Goal: Task Accomplishment & Management: Manage account settings

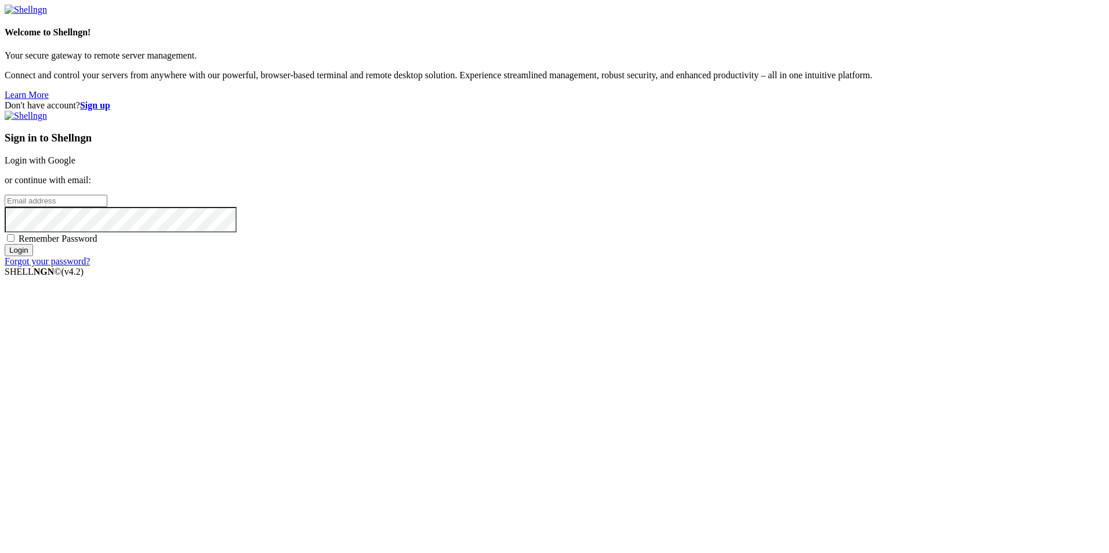
click at [75, 165] on link "Login with Google" at bounding box center [40, 160] width 71 height 10
click at [107, 207] on input "email" at bounding box center [56, 201] width 103 height 12
type input "[EMAIL_ADDRESS][DOMAIN_NAME]"
click at [5, 255] on input "Login" at bounding box center [19, 261] width 28 height 12
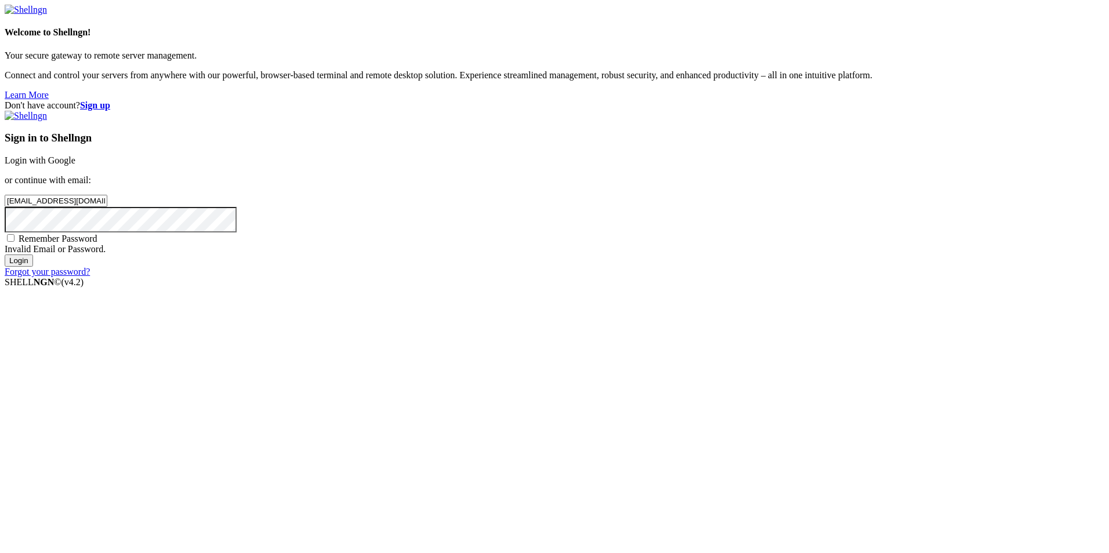
click at [75, 165] on link "Login with Google" at bounding box center [40, 160] width 71 height 10
click at [736, 255] on div "Invalid Email or Password." at bounding box center [554, 249] width 1099 height 10
click at [446, 277] on div "Don't have account? Sign up Sign in to Shellngn Login with Google or continue w…" at bounding box center [554, 188] width 1099 height 177
click at [33, 277] on input "Login" at bounding box center [19, 271] width 28 height 12
click at [97, 254] on span "Remember Password" at bounding box center [58, 249] width 79 height 10
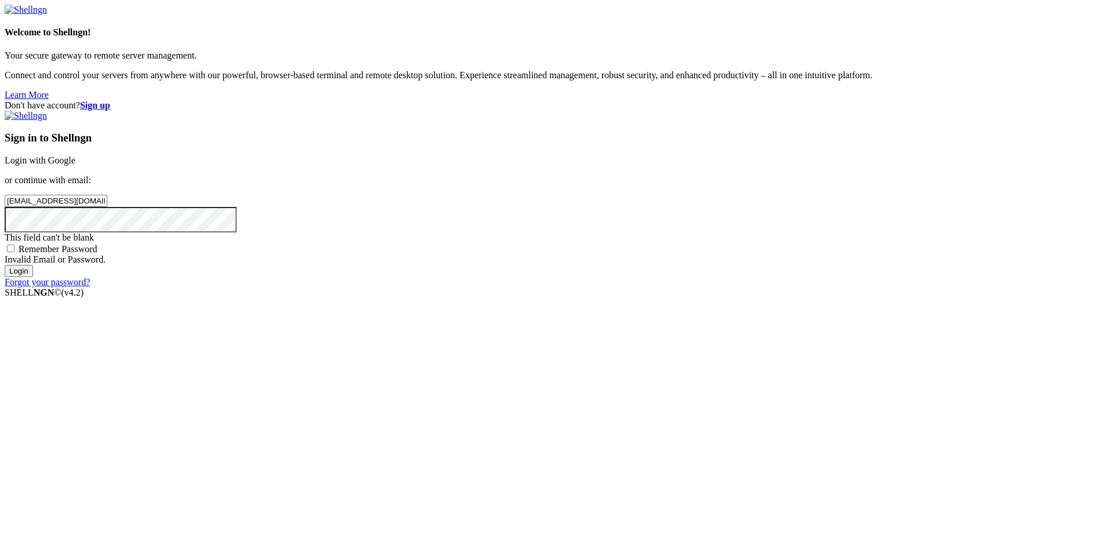
click at [14, 252] on input "Remember Password" at bounding box center [11, 249] width 8 height 8
checkbox input "true"
click at [703, 265] on div "Invalid Email or Password." at bounding box center [554, 260] width 1099 height 10
drag, startPoint x: 775, startPoint y: 357, endPoint x: 525, endPoint y: 351, distance: 250.0
click at [525, 288] on div "Don't have account? Sign up Sign in to Shellngn Login with Google or continue w…" at bounding box center [554, 193] width 1099 height 187
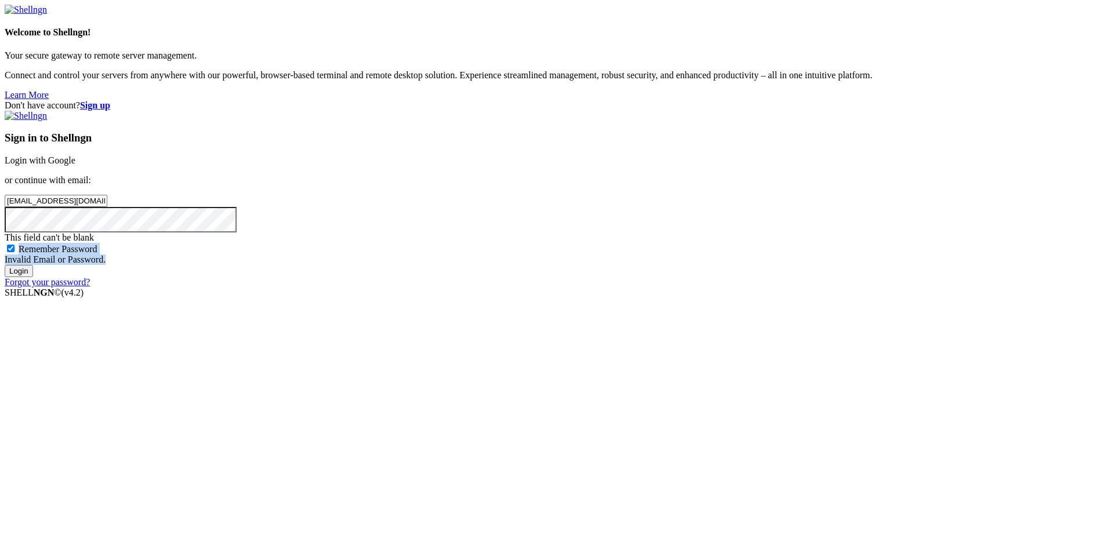
drag, startPoint x: 525, startPoint y: 351, endPoint x: 638, endPoint y: 355, distance: 113.7
click at [638, 288] on div "Sign in to Shellngn Login with Google or continue with email: c.reyes214@alumno…" at bounding box center [554, 199] width 1099 height 177
click at [90, 287] on link "Forgot your password?" at bounding box center [47, 282] width 85 height 10
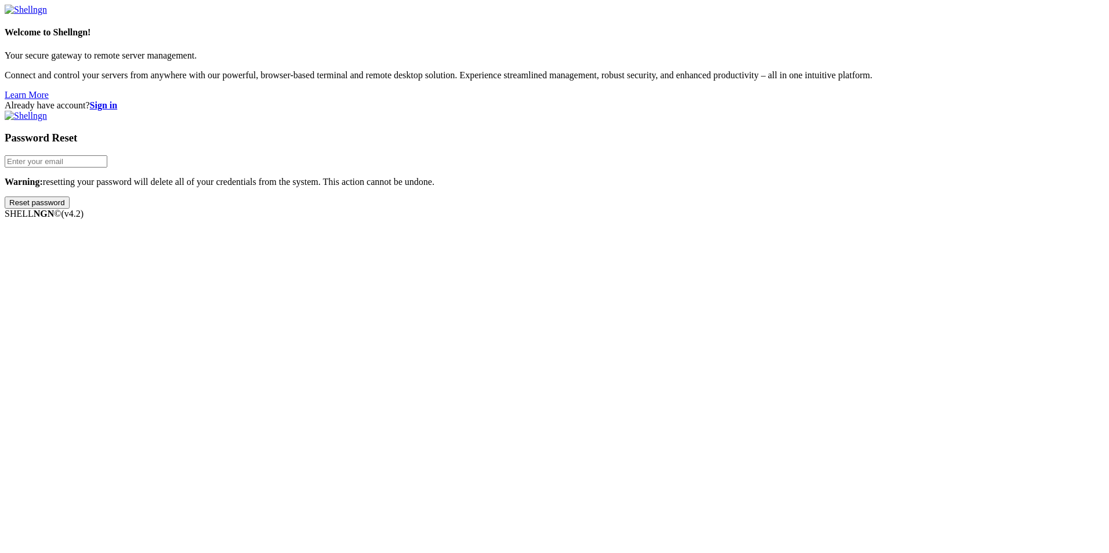
click at [107, 168] on input "email" at bounding box center [56, 161] width 103 height 12
type input "[EMAIL_ADDRESS][DOMAIN_NAME]"
click at [5, 197] on input "Reset password" at bounding box center [37, 203] width 65 height 12
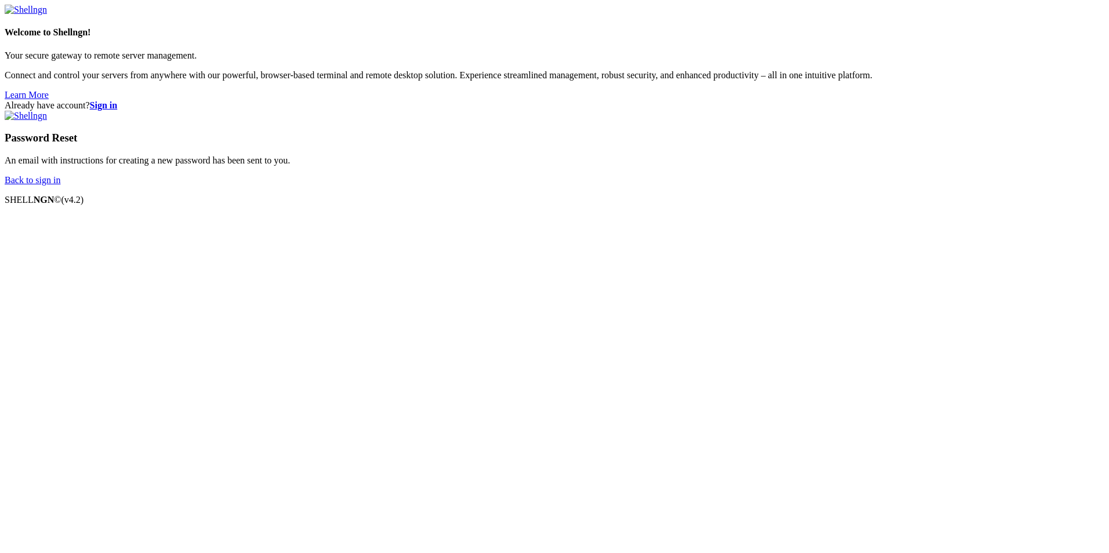
click at [60, 185] on link "Back to sign in" at bounding box center [33, 180] width 56 height 10
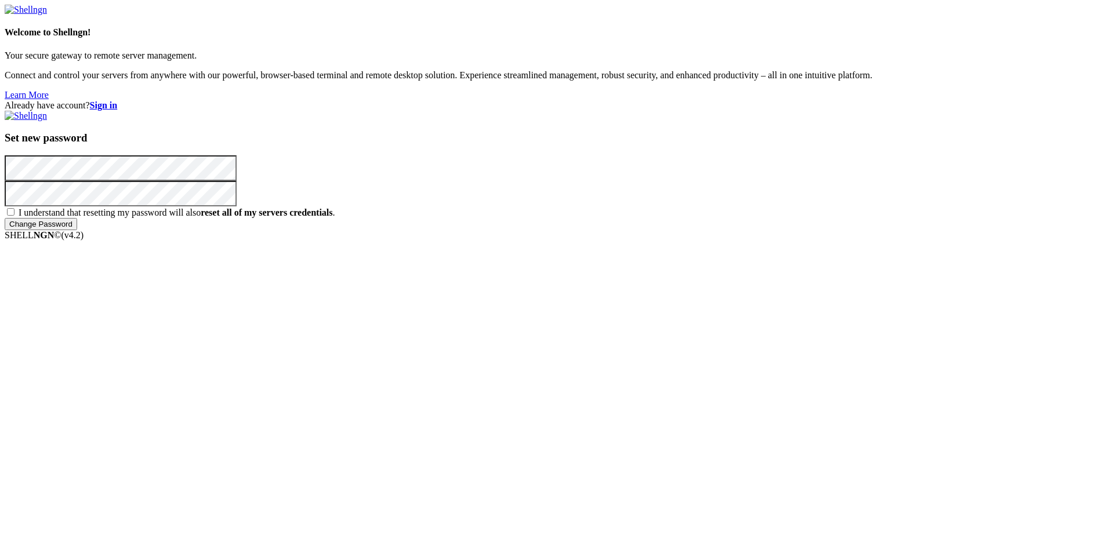
click at [5, 218] on input "Change Password" at bounding box center [41, 224] width 72 height 12
click at [335, 217] on span "I understand that resetting my password will also reset all of my servers crede…" at bounding box center [177, 213] width 317 height 10
click at [14, 216] on input "I understand that resetting my password will also reset all of my servers crede…" at bounding box center [11, 212] width 8 height 8
checkbox input "true"
click at [77, 230] on input "Change Password" at bounding box center [41, 224] width 72 height 12
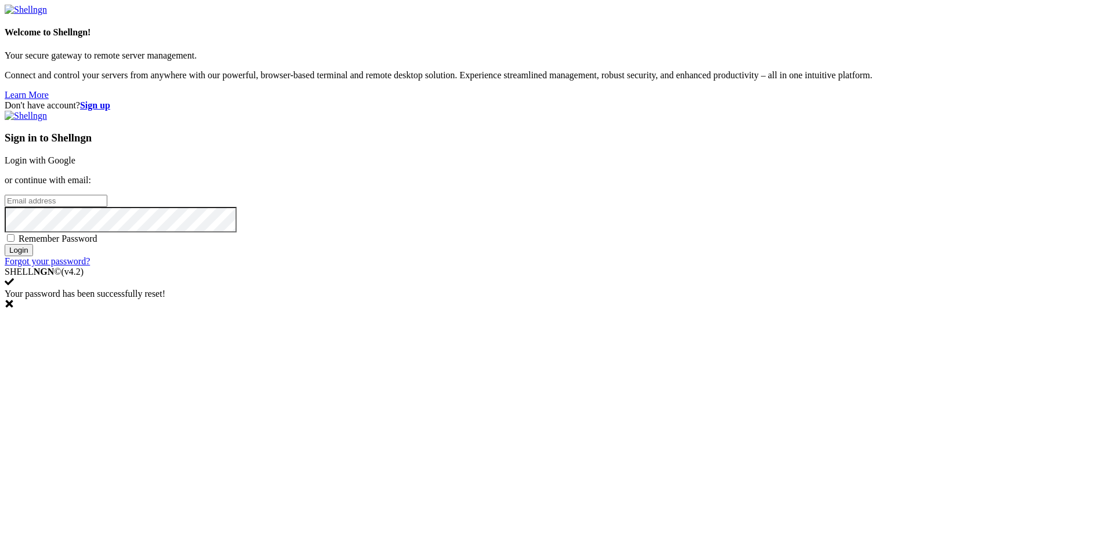
click at [107, 207] on input "email" at bounding box center [56, 201] width 103 height 12
type input "c.reyes214@alumno.santotomas.cl"
click at [5, 244] on input "Login" at bounding box center [19, 250] width 28 height 12
click at [726, 255] on div "Invalid Email or Password." at bounding box center [554, 249] width 1099 height 10
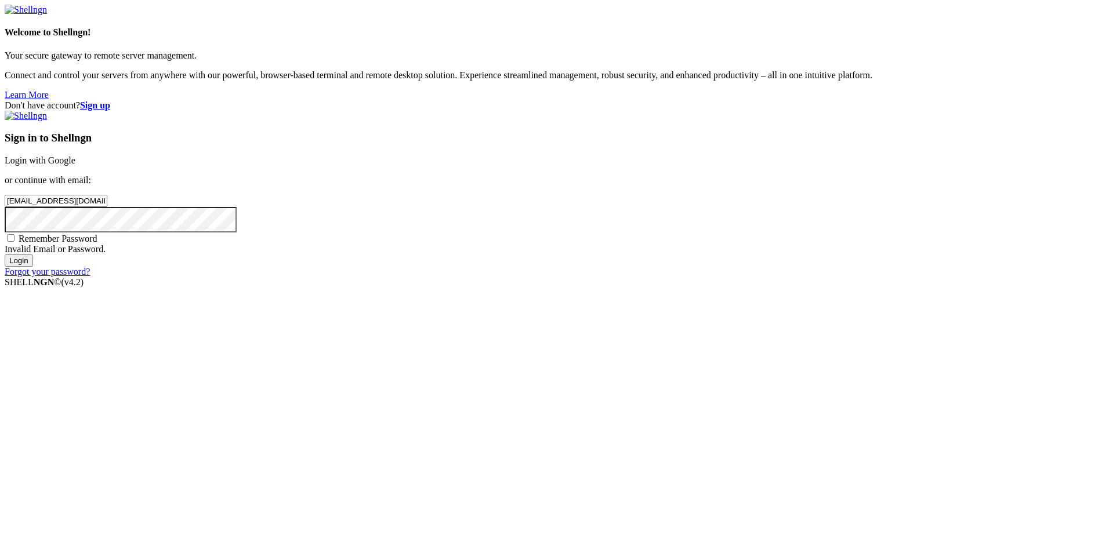
click at [688, 255] on div "Invalid Email or Password." at bounding box center [554, 249] width 1099 height 10
click at [33, 267] on input "Login" at bounding box center [19, 261] width 28 height 12
click at [737, 372] on div "Loading..." at bounding box center [554, 336] width 1099 height 71
click at [33, 267] on input "Login" at bounding box center [19, 261] width 28 height 12
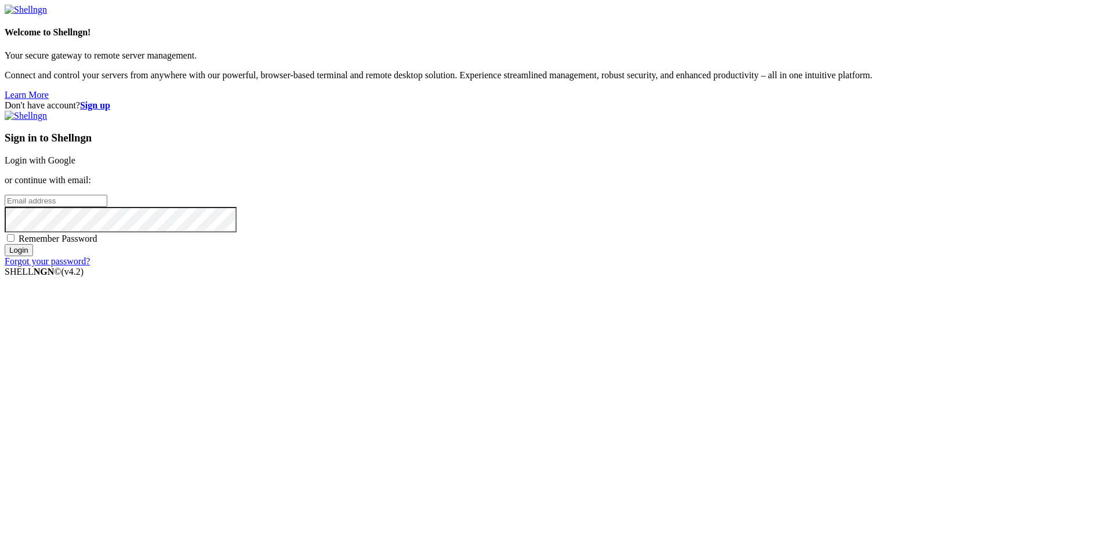
click at [107, 207] on input "email" at bounding box center [56, 201] width 103 height 12
paste input "[EMAIL_ADDRESS][DOMAIN_NAME]"
type input "[EMAIL_ADDRESS][DOMAIN_NAME]"
click at [5, 244] on input "Login" at bounding box center [19, 250] width 28 height 12
